Goal: Task Accomplishment & Management: Use online tool/utility

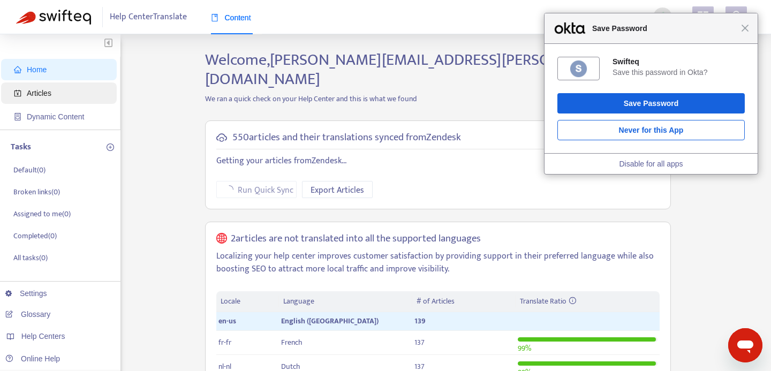
click at [57, 94] on span "Articles" at bounding box center [61, 92] width 94 height 21
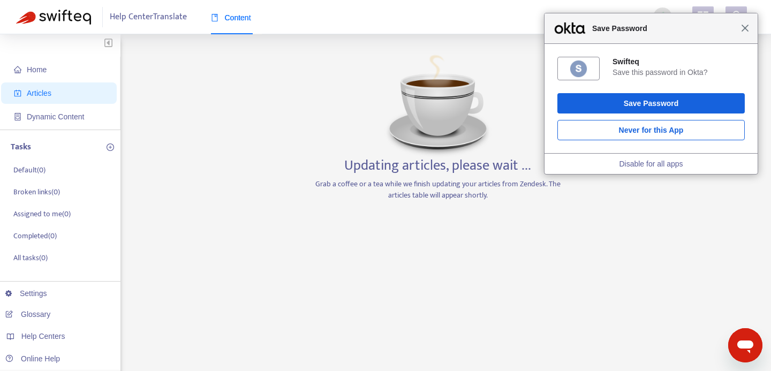
click at [745, 31] on span "Close" at bounding box center [745, 28] width 8 height 8
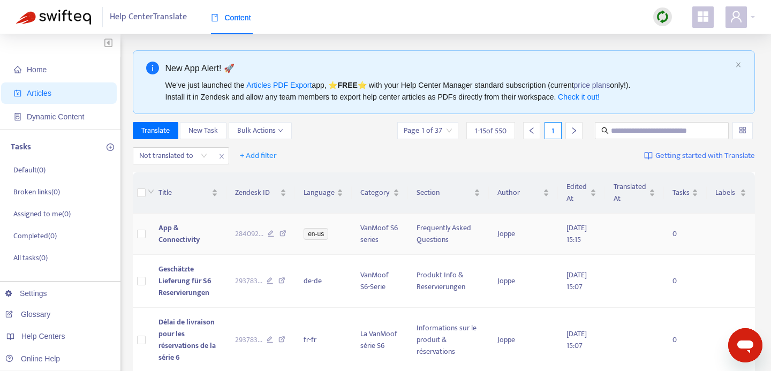
click at [199, 235] on span "App & Connectivity" at bounding box center [178, 234] width 41 height 24
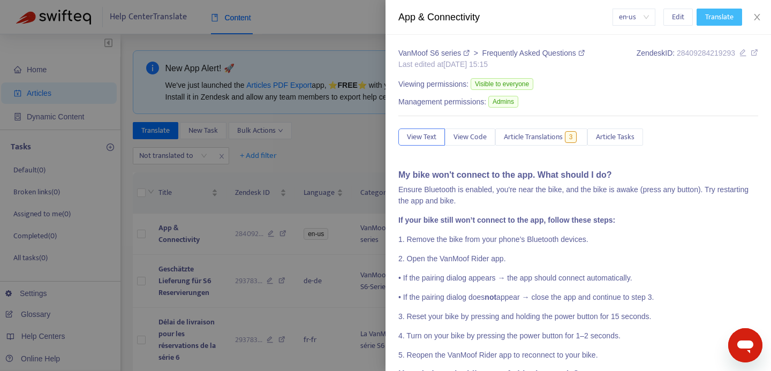
click at [712, 15] on span "Translate" at bounding box center [719, 17] width 28 height 12
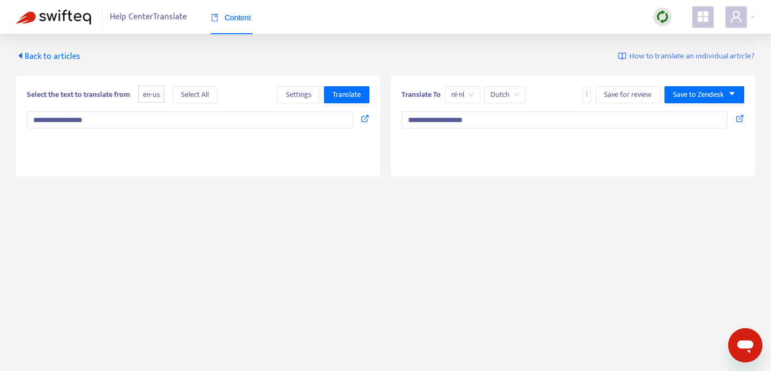
type textarea "**********"
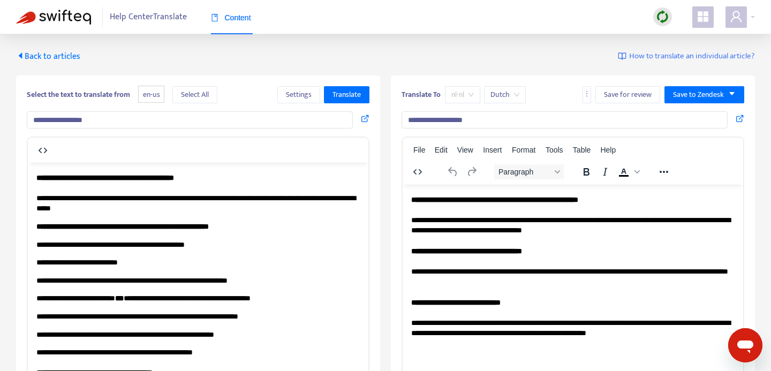
click at [466, 93] on span "nl-nl" at bounding box center [462, 95] width 22 height 16
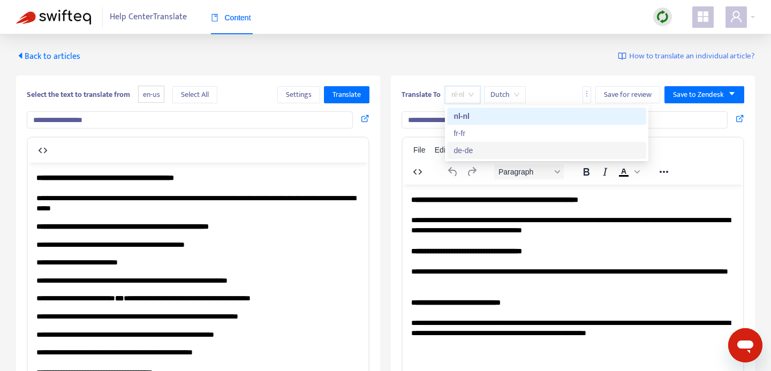
click at [473, 152] on div "de-de" at bounding box center [547, 151] width 186 height 12
type input "**********"
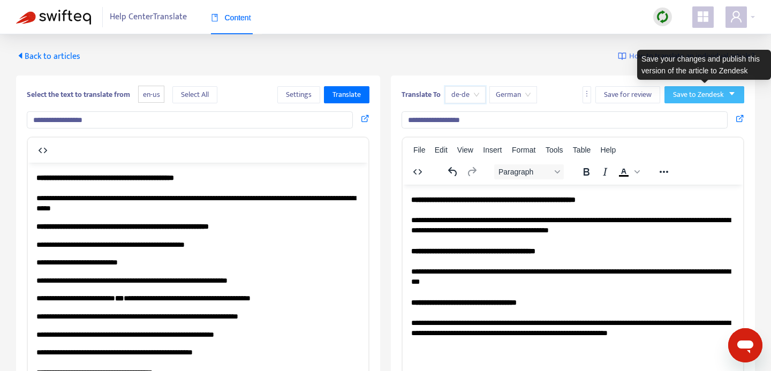
click at [737, 95] on button "Save to Zendesk" at bounding box center [704, 94] width 80 height 17
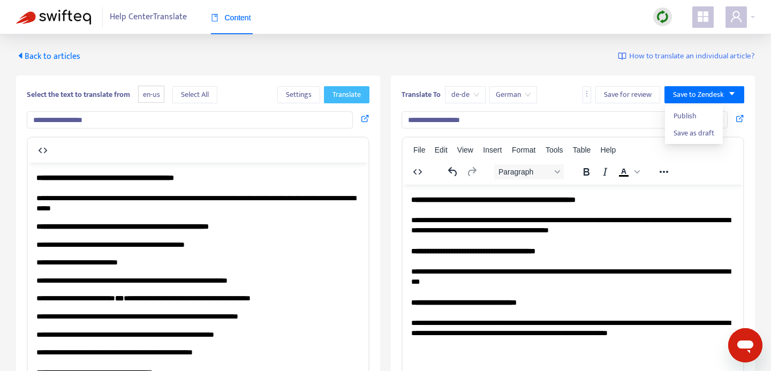
click at [351, 93] on span "Translate" at bounding box center [347, 95] width 28 height 12
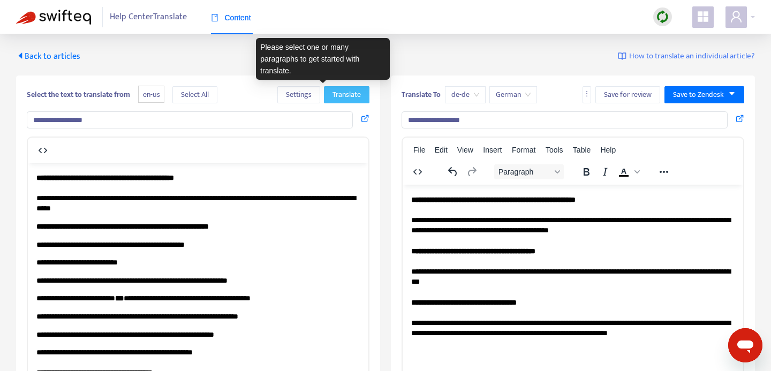
click at [351, 93] on span "Translate" at bounding box center [347, 95] width 28 height 12
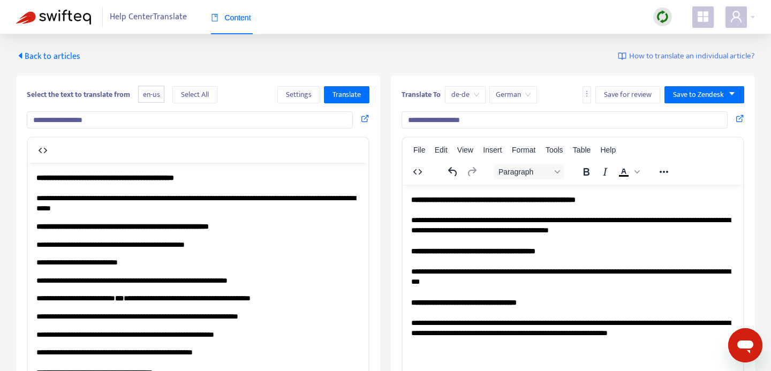
click at [283, 233] on body "**********" at bounding box center [197, 316] width 323 height 288
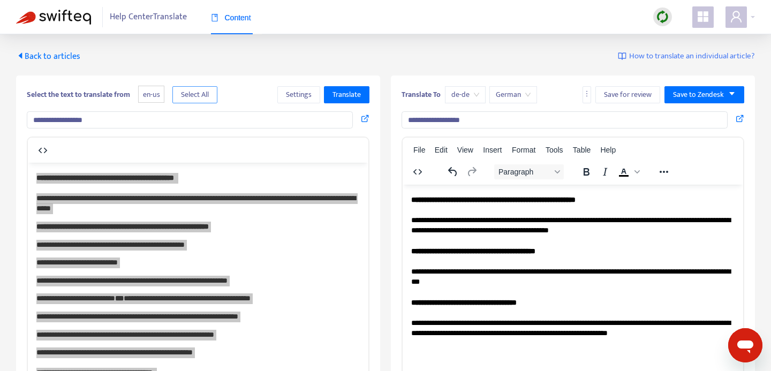
click at [191, 99] on span "Select All" at bounding box center [195, 95] width 28 height 12
click at [341, 98] on span "Translate" at bounding box center [347, 95] width 28 height 12
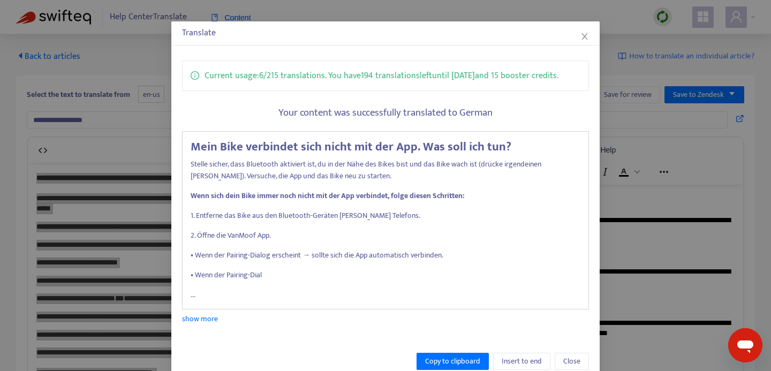
scroll to position [55, 0]
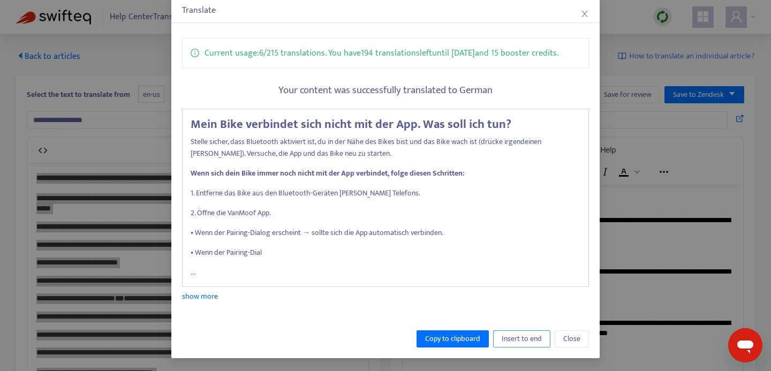
click at [523, 338] on span "Insert to end" at bounding box center [522, 339] width 40 height 12
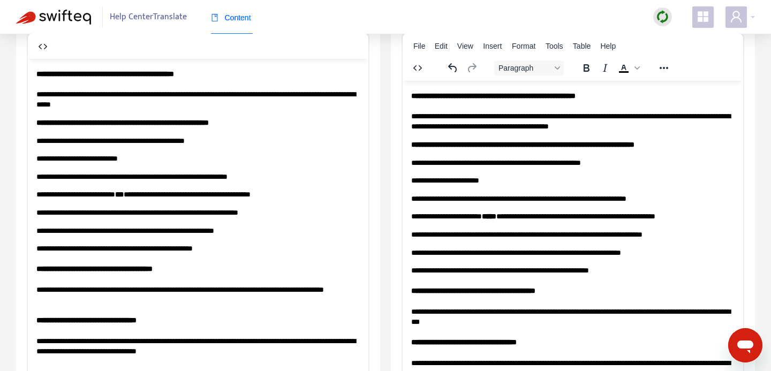
scroll to position [0, 0]
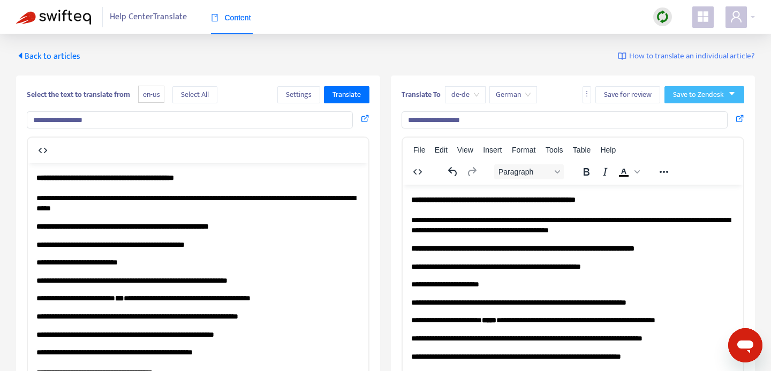
click at [708, 93] on span "Save to Zendesk" at bounding box center [698, 95] width 51 height 12
click at [691, 112] on span "Publish" at bounding box center [694, 116] width 41 height 12
